Goal: Obtain resource: Obtain resource

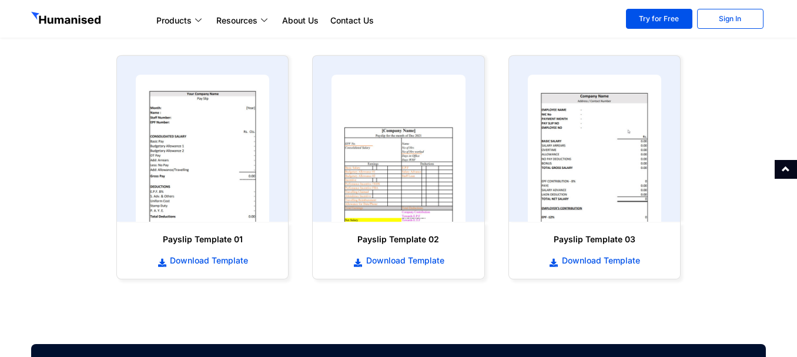
scroll to position [588, 0]
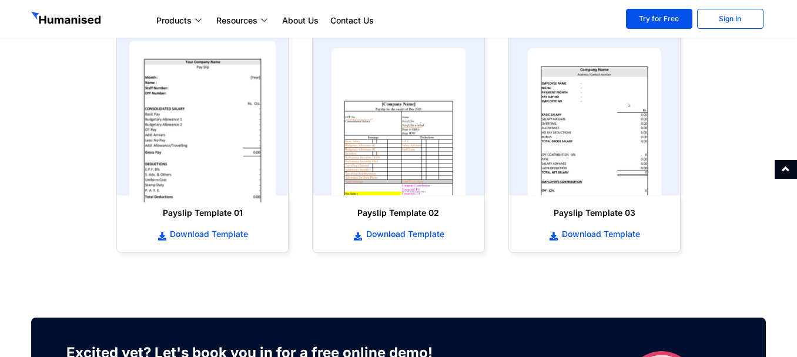
click at [208, 108] on img at bounding box center [202, 122] width 147 height 162
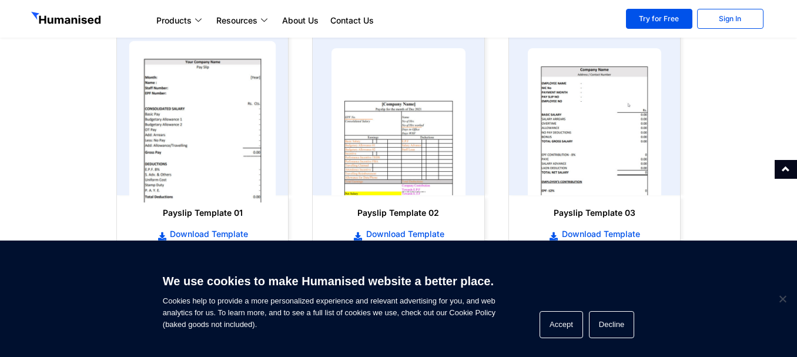
click at [209, 112] on img at bounding box center [202, 122] width 147 height 162
click at [230, 163] on img at bounding box center [202, 122] width 147 height 162
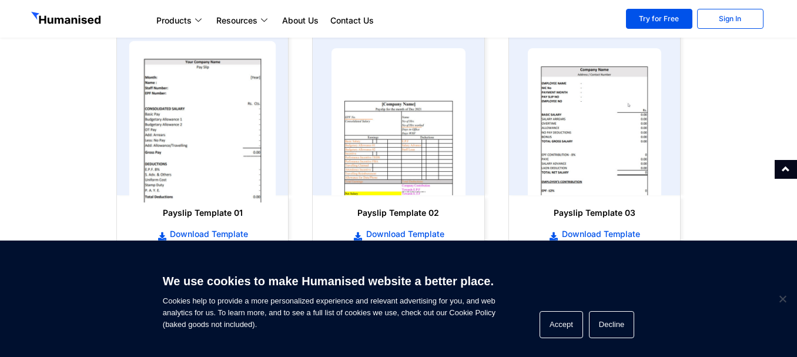
click at [230, 163] on img at bounding box center [202, 122] width 147 height 162
click at [210, 120] on img at bounding box center [202, 122] width 147 height 162
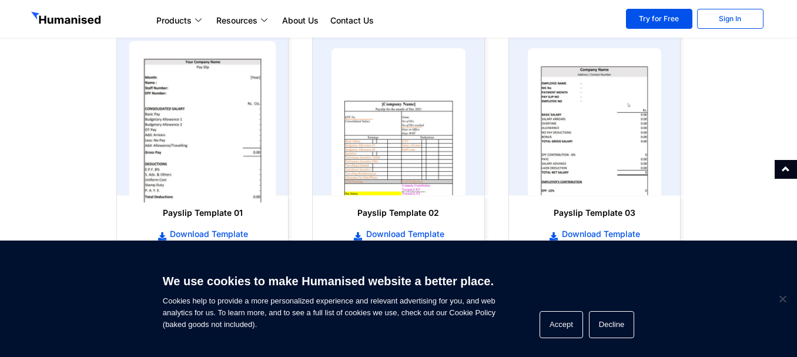
click at [210, 120] on img at bounding box center [202, 122] width 147 height 162
click at [209, 141] on img at bounding box center [202, 122] width 147 height 162
click at [228, 92] on img at bounding box center [202, 122] width 147 height 162
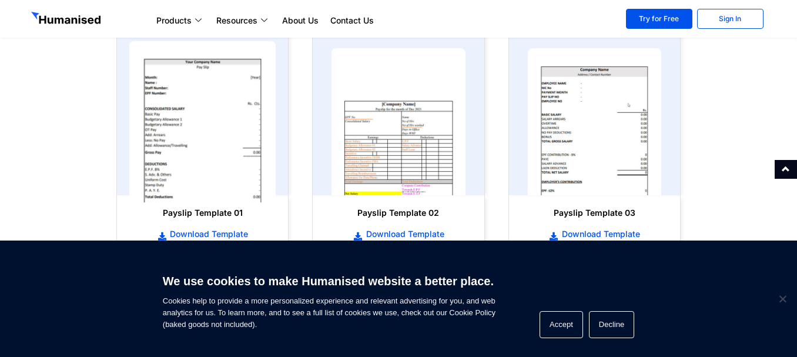
click at [228, 92] on img at bounding box center [202, 122] width 147 height 162
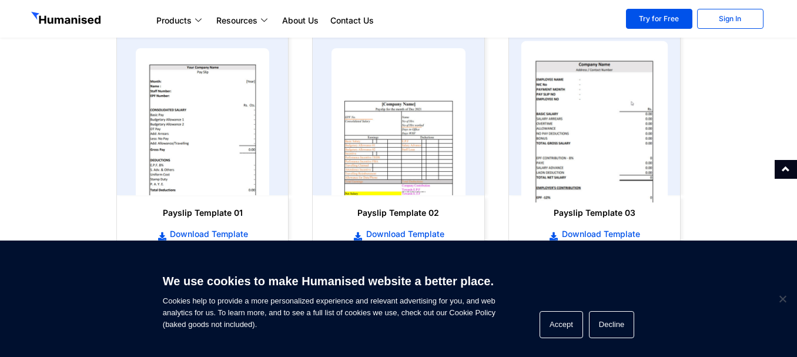
click at [608, 90] on img at bounding box center [594, 122] width 147 height 162
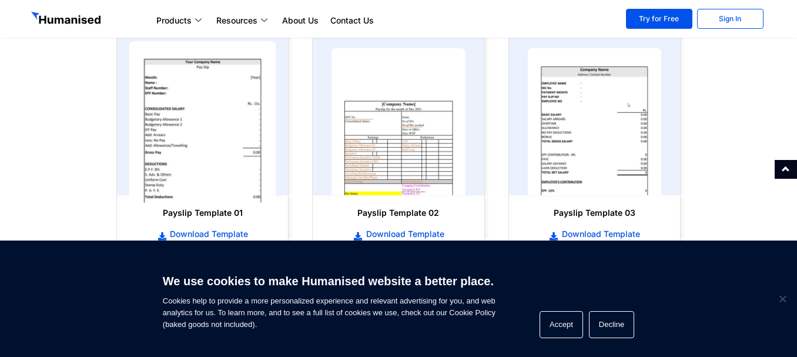
click at [210, 143] on img at bounding box center [202, 122] width 147 height 162
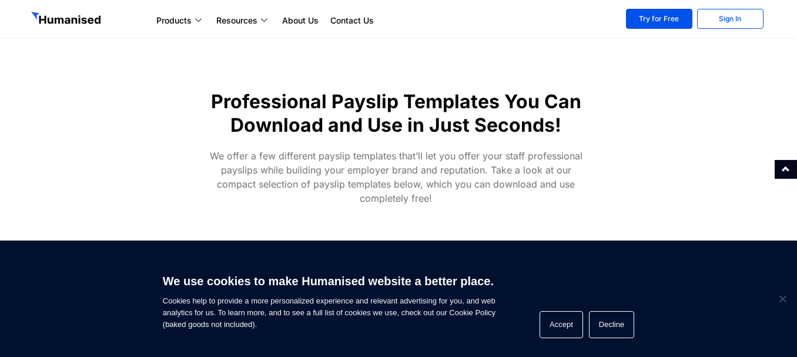
scroll to position [706, 0]
